Goal: Navigation & Orientation: Find specific page/section

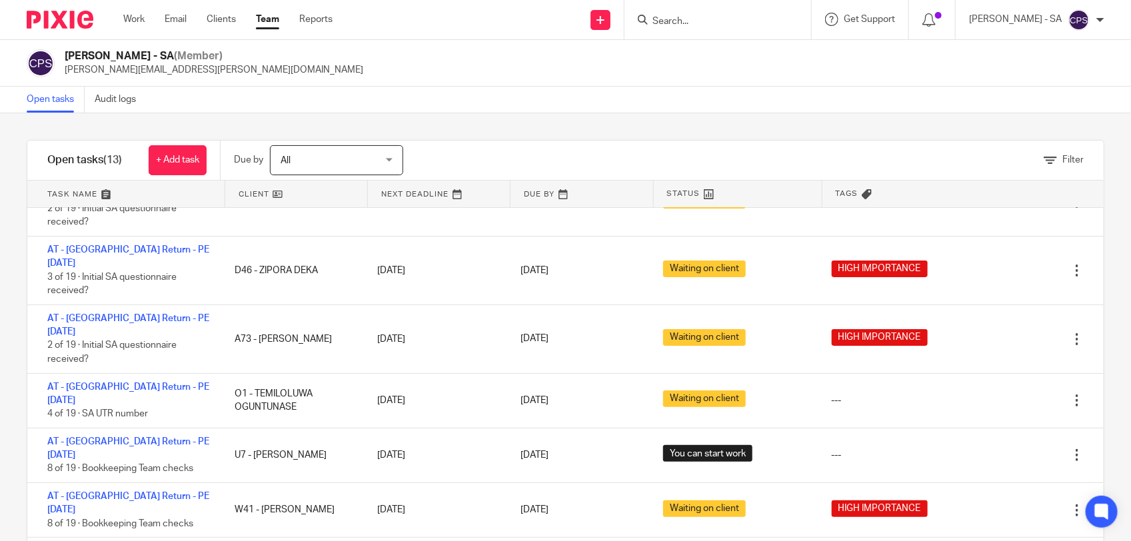
scroll to position [167, 0]
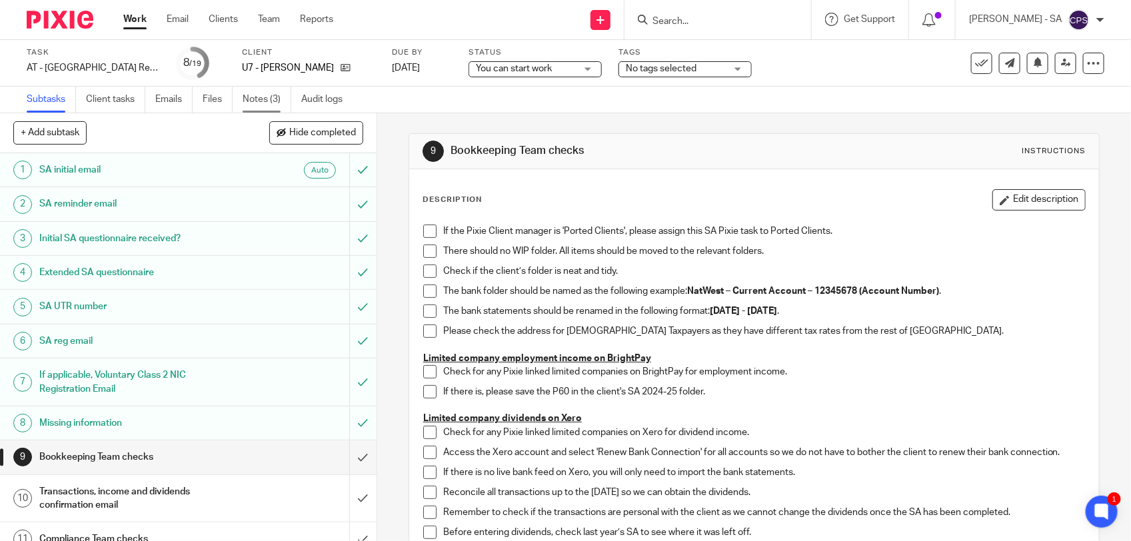
click at [265, 98] on link "Notes (3)" at bounding box center [267, 100] width 49 height 26
